Goal: Task Accomplishment & Management: Manage account settings

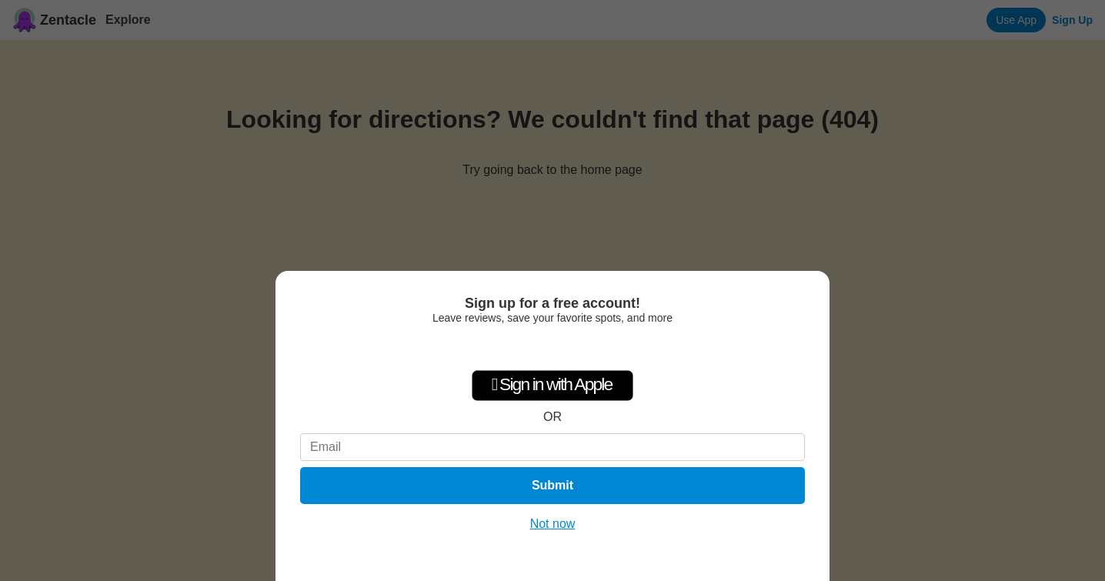
click at [560, 437] on input at bounding box center [552, 447] width 505 height 28
type input "lgullahorn@aol.com"
click at [586, 484] on button "Submit" at bounding box center [552, 486] width 515 height 38
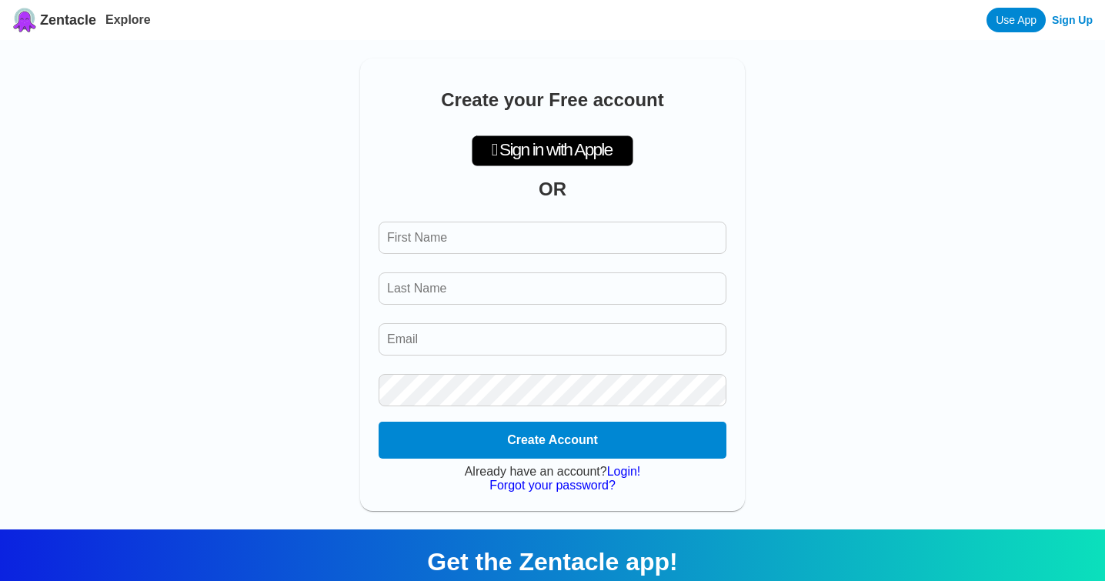
type input "lgullahorn@aol.com"
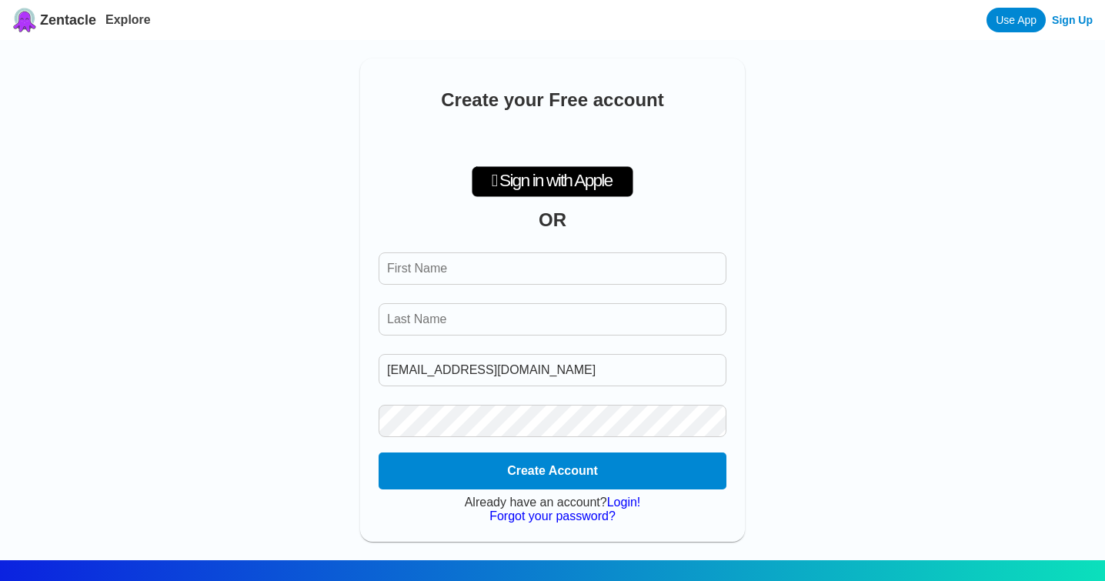
click at [638, 506] on link "Login!" at bounding box center [624, 502] width 34 height 13
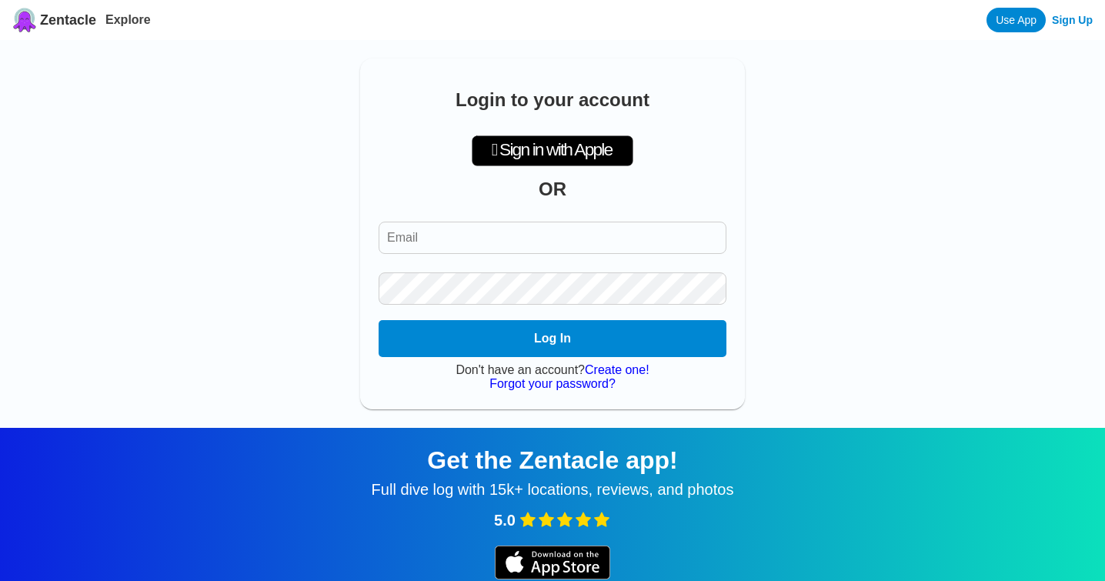
type input "lgullahorn@aol.com"
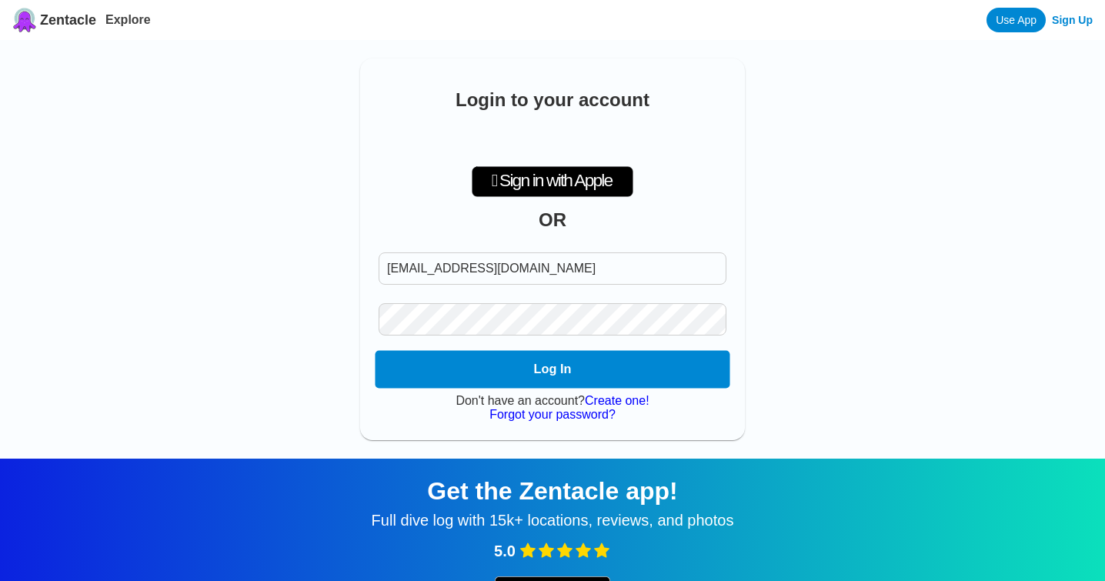
click at [544, 365] on button "Log In" at bounding box center [552, 370] width 355 height 38
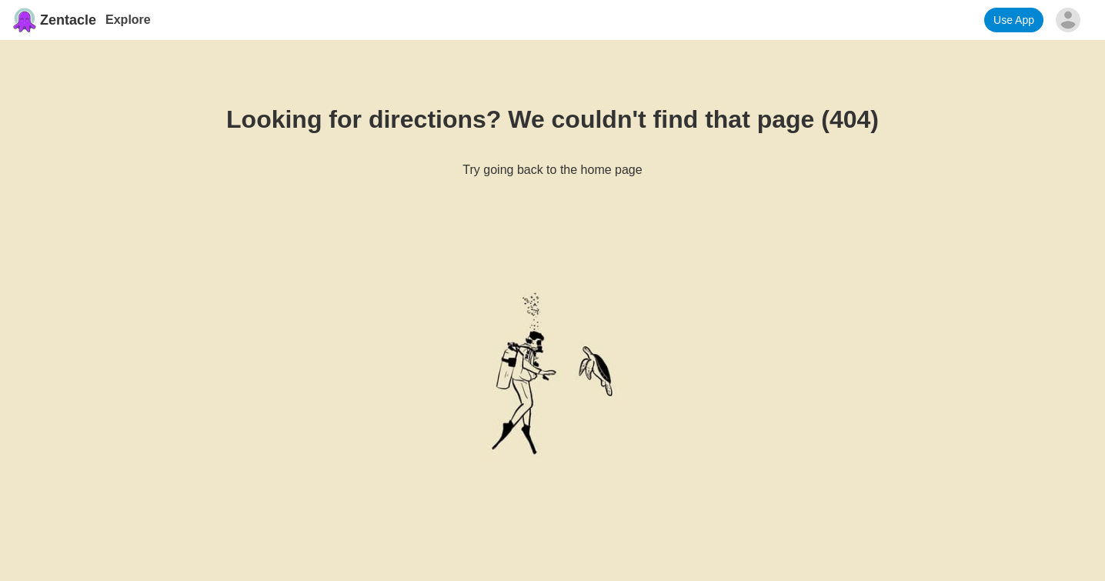
click at [1018, 20] on link "Use App" at bounding box center [1013, 20] width 59 height 25
